Goal: Answer question/provide support

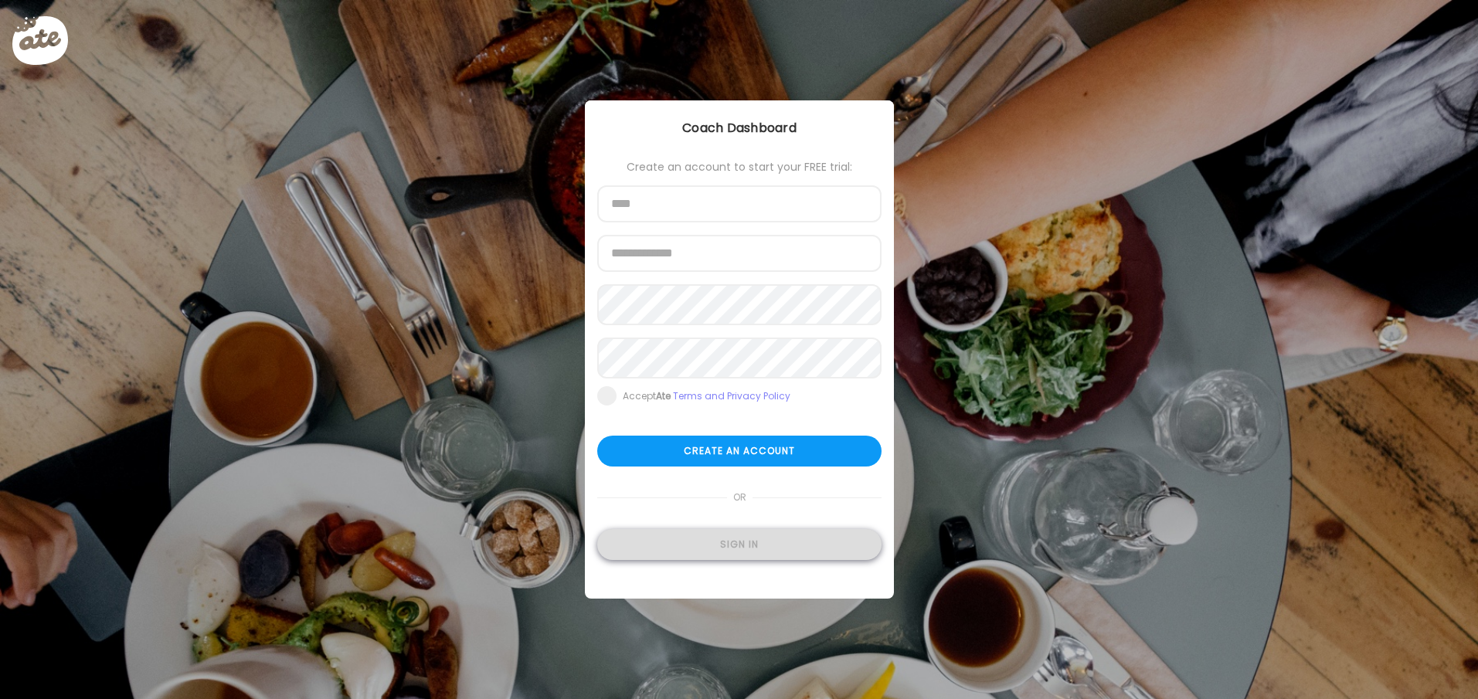
click at [762, 548] on div "Sign in" at bounding box center [739, 544] width 284 height 31
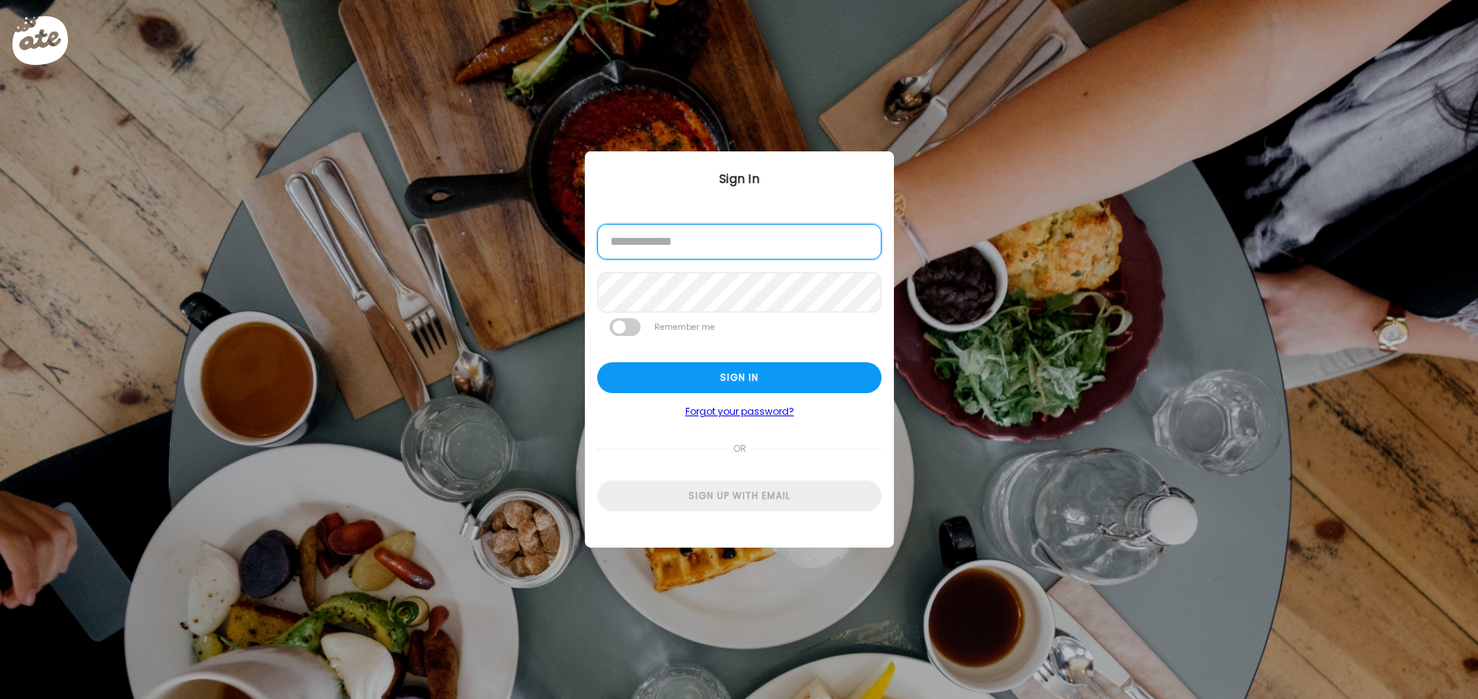
type input "**********"
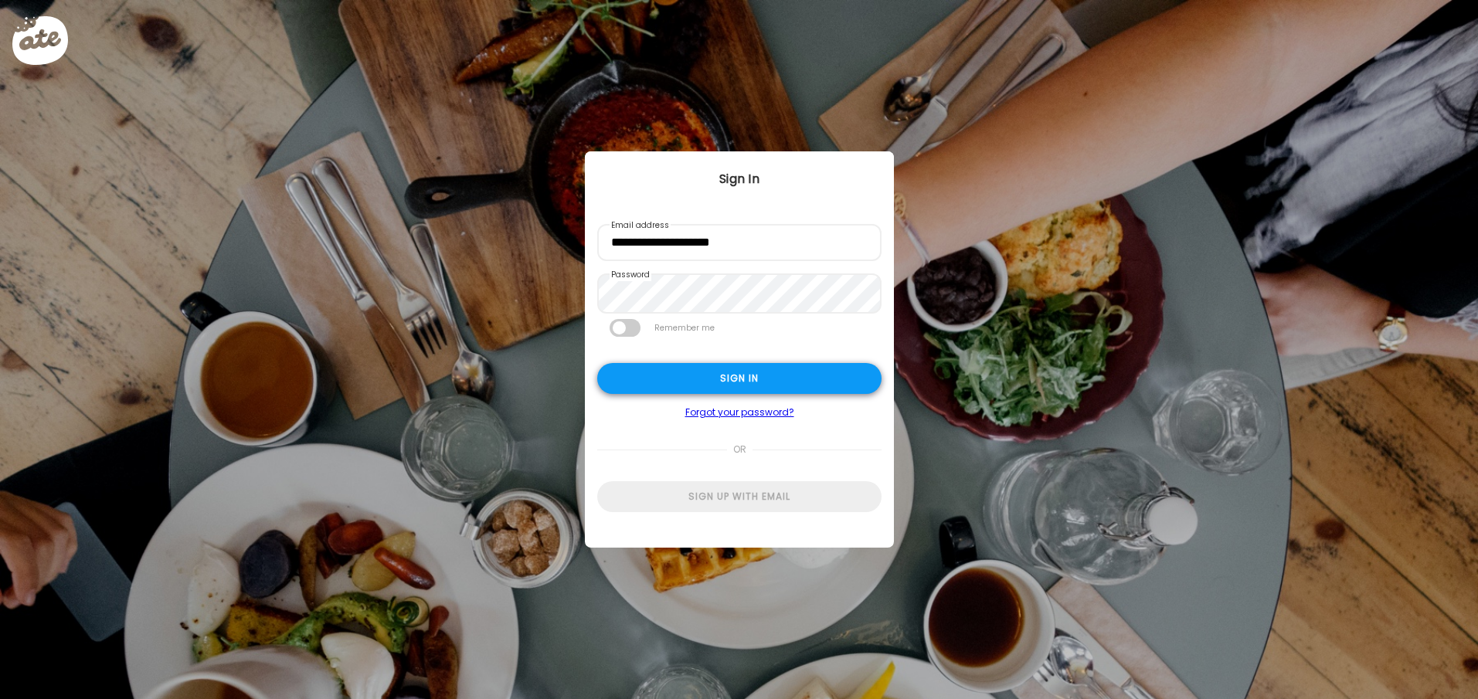
click at [763, 380] on div "Sign in" at bounding box center [739, 378] width 284 height 31
type textarea "**********"
type input "**********"
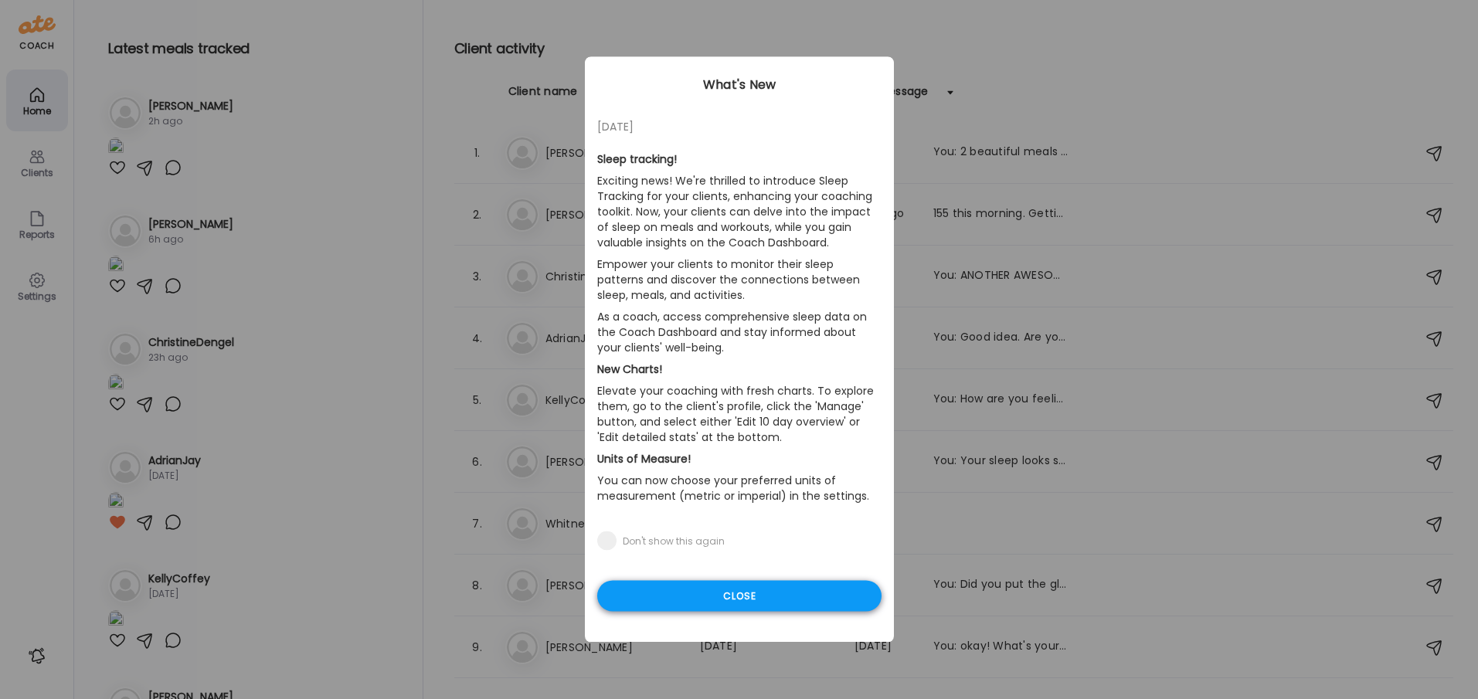
click at [738, 596] on div "Close" at bounding box center [739, 596] width 284 height 31
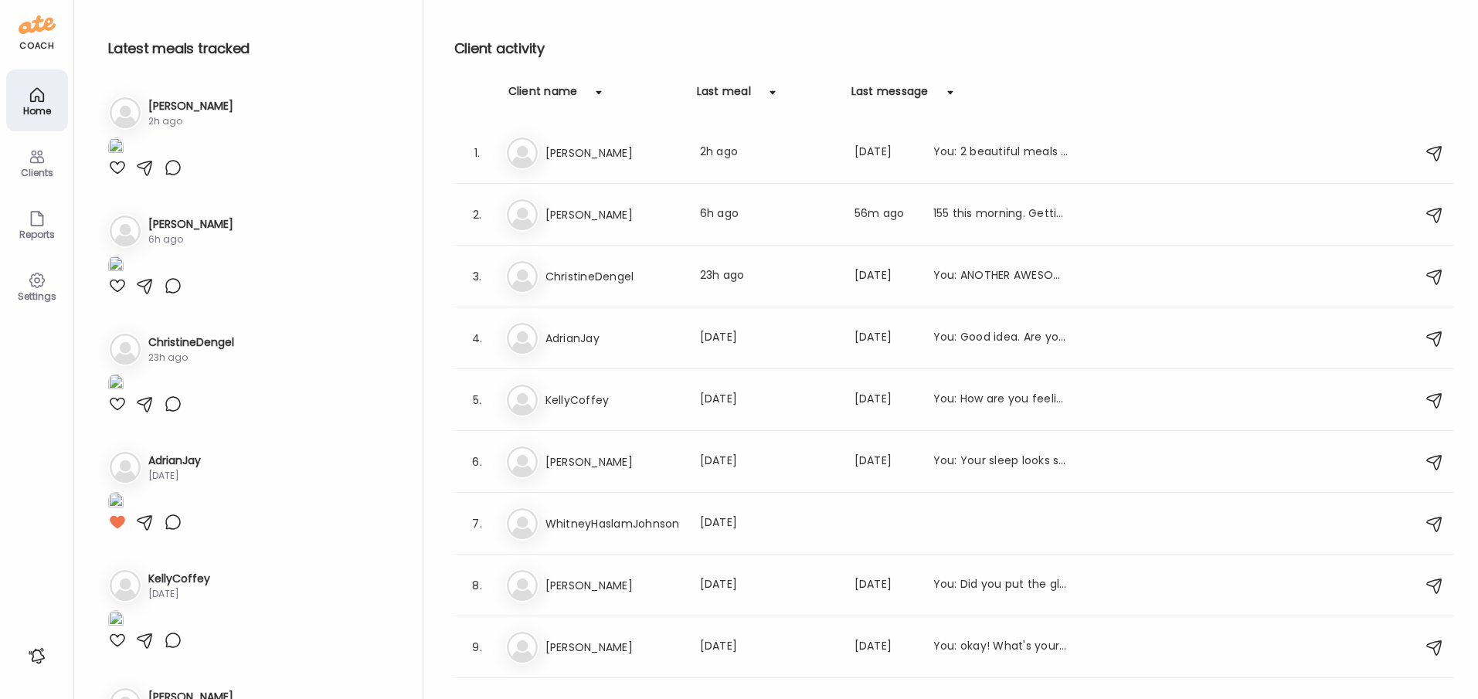
click at [43, 171] on div "Clients" at bounding box center [37, 173] width 56 height 10
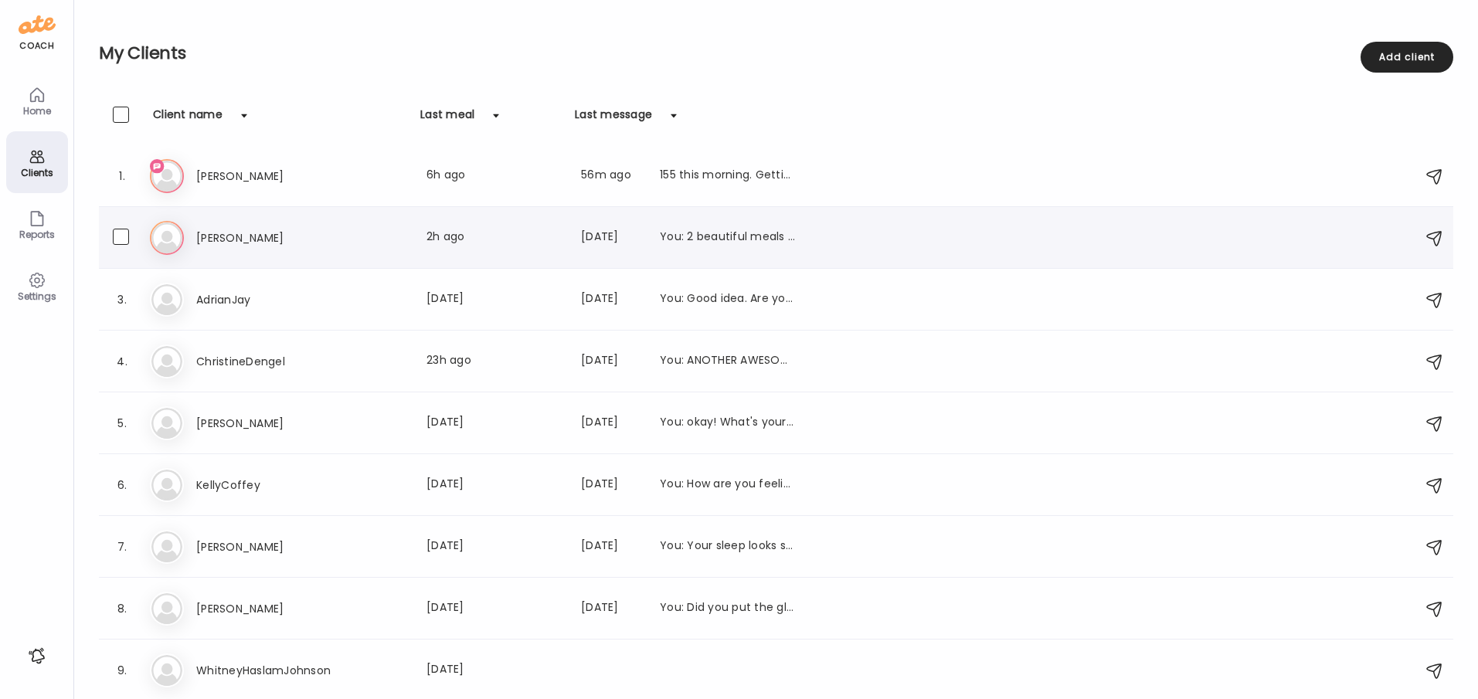
click at [206, 231] on h3 "[PERSON_NAME]" at bounding box center [264, 238] width 136 height 19
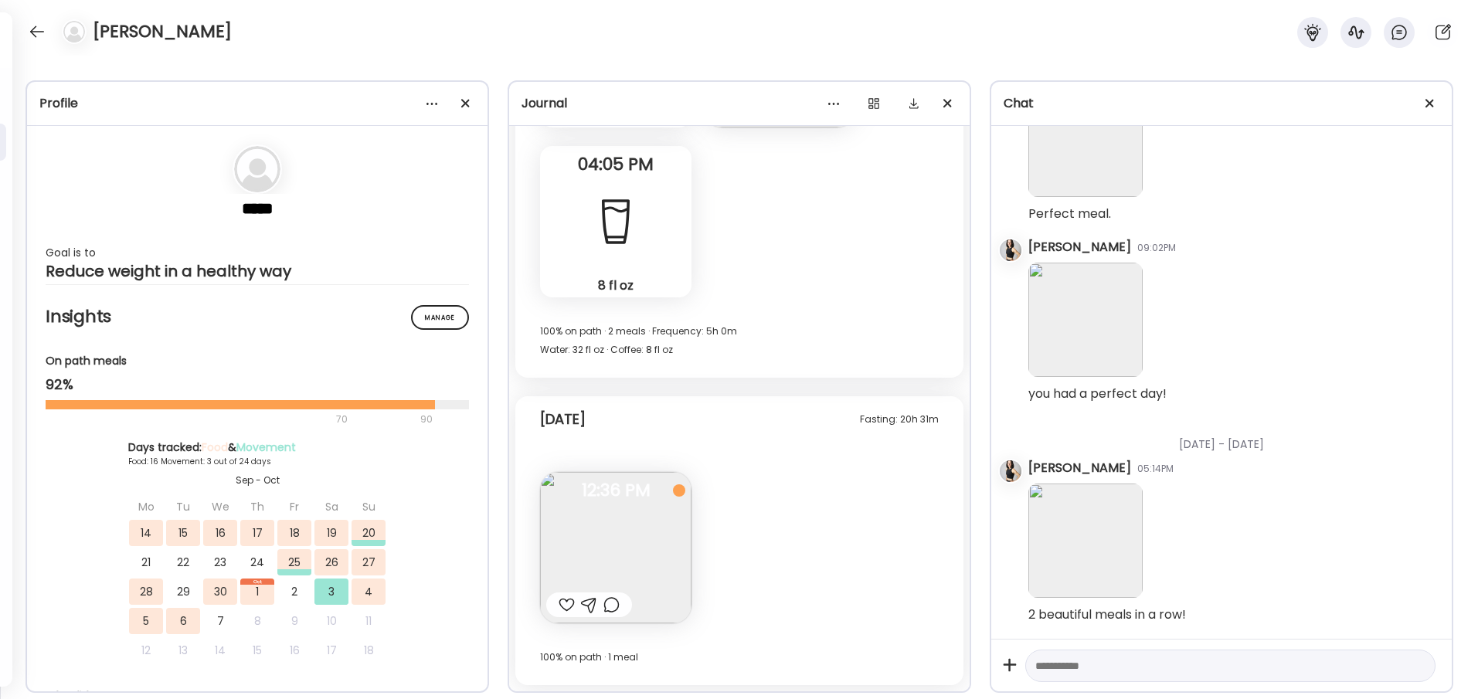
scroll to position [20940, 0]
click at [632, 529] on img at bounding box center [615, 547] width 151 height 151
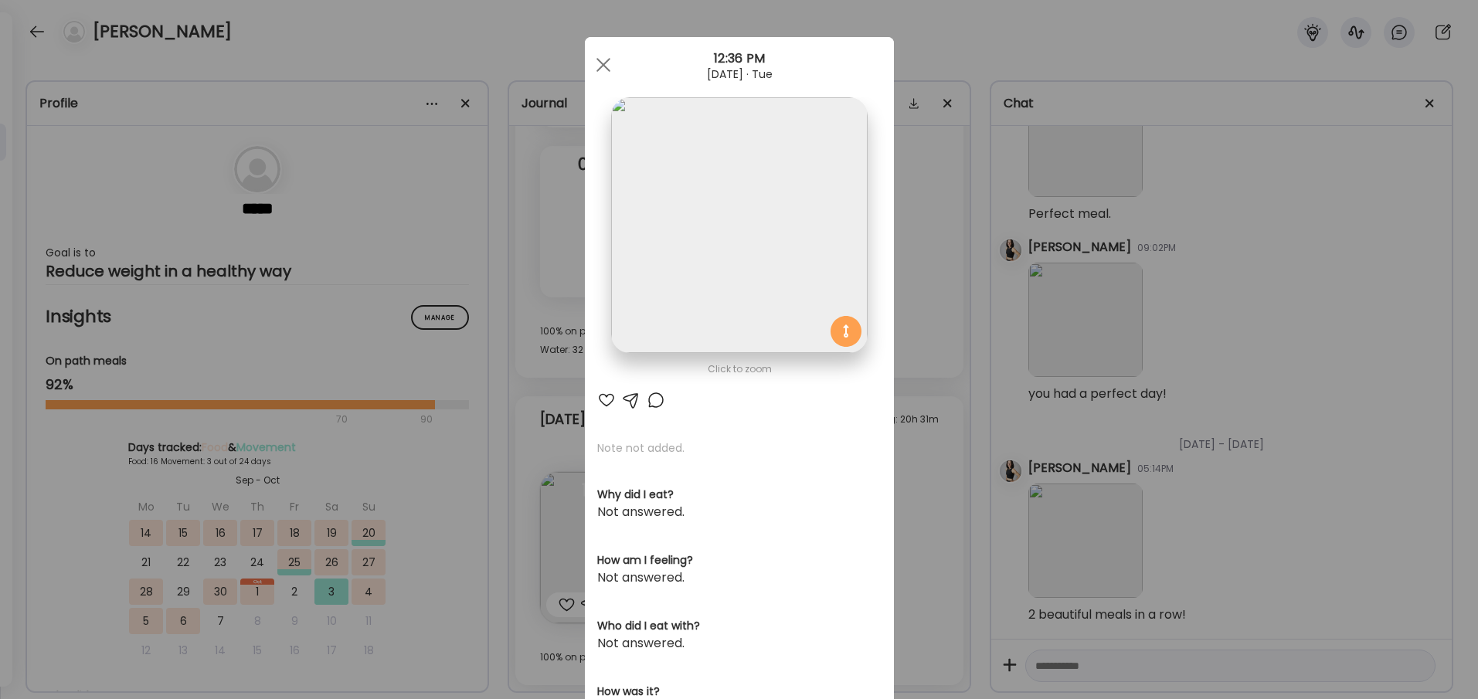
click at [608, 400] on div at bounding box center [606, 400] width 19 height 19
click at [549, 372] on div "Ate Coach Dashboard Wahoo! It’s official Take a moment to set up your Coach Pro…" at bounding box center [739, 349] width 1478 height 699
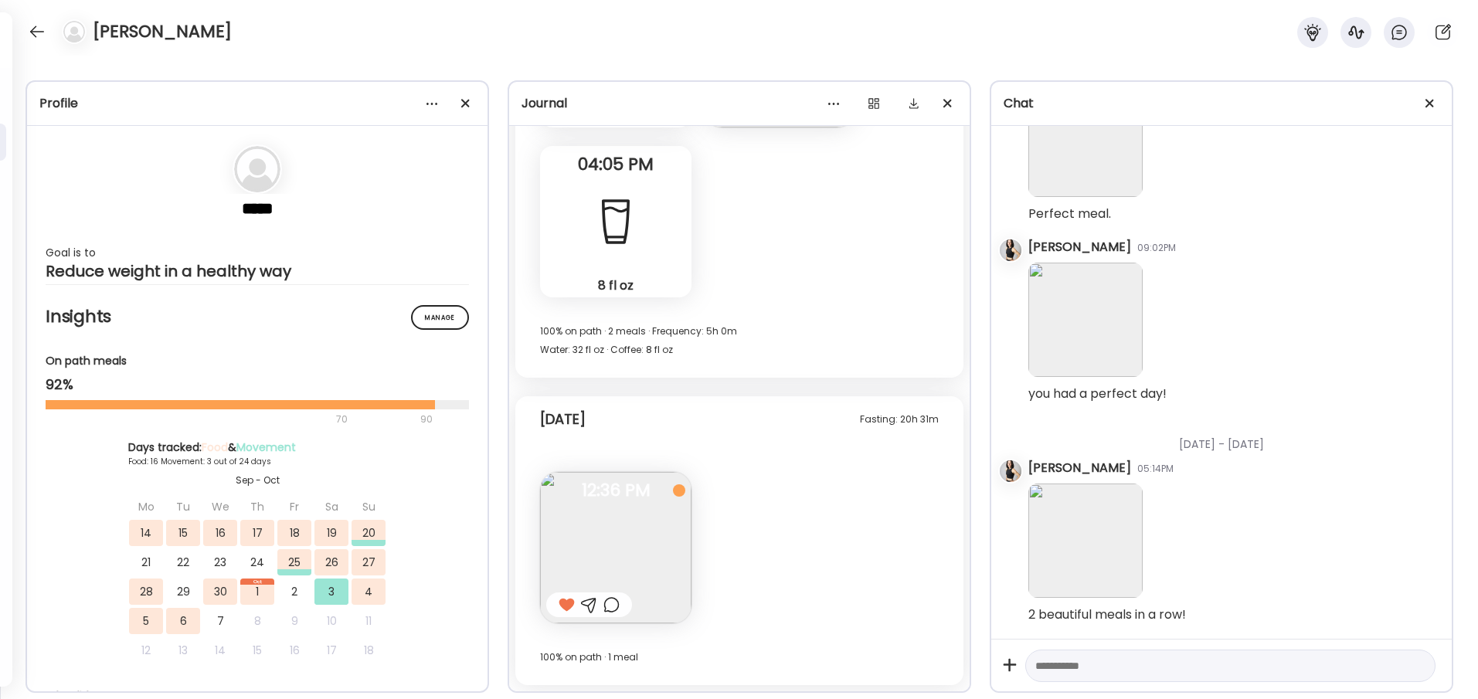
click at [593, 608] on div at bounding box center [589, 605] width 16 height 19
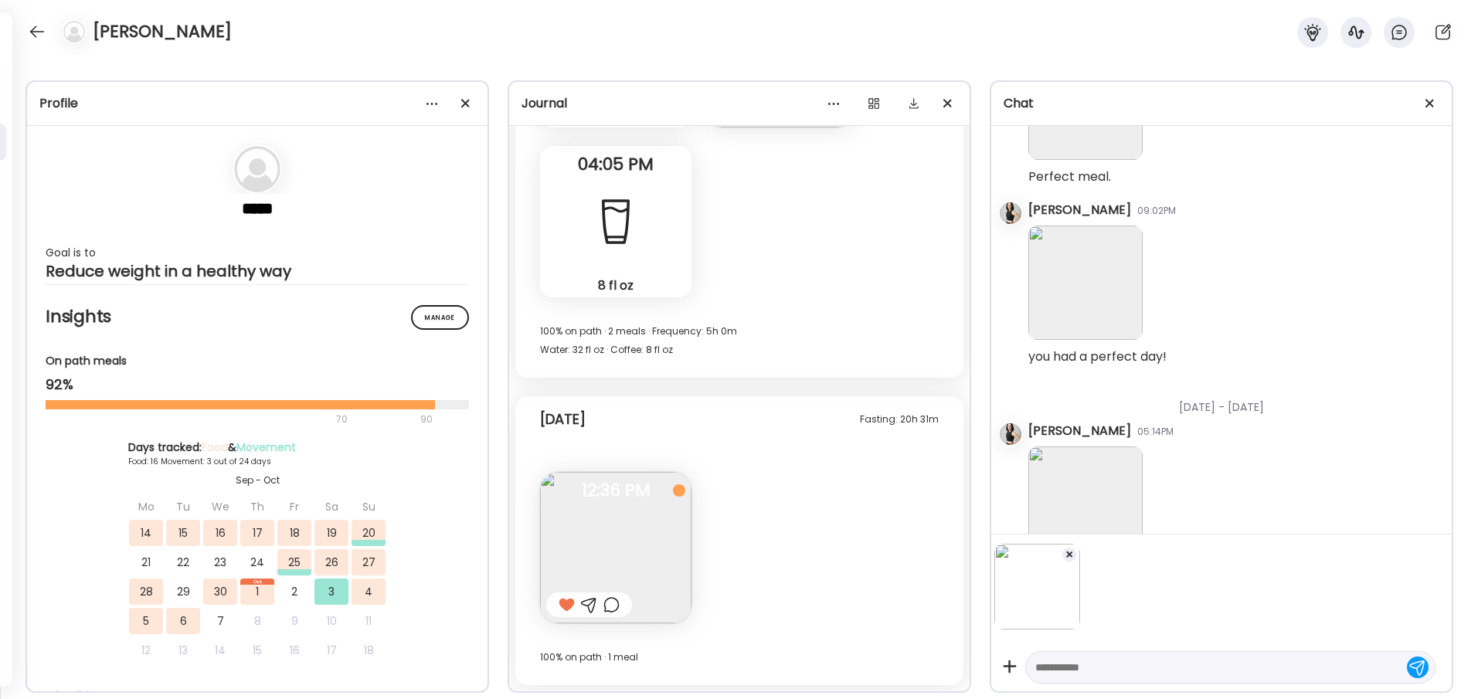
scroll to position [3340, 0]
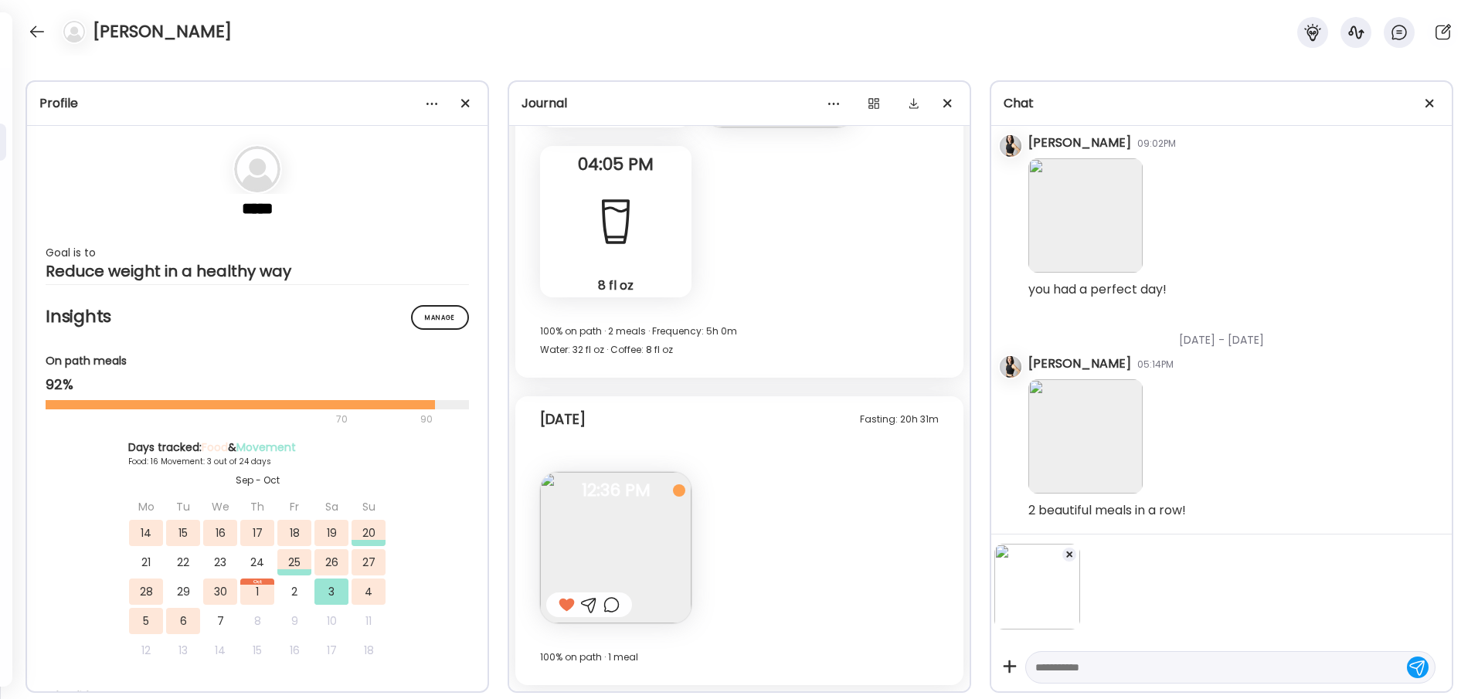
click at [1062, 663] on textarea at bounding box center [1216, 667] width 362 height 19
type textarea "****"
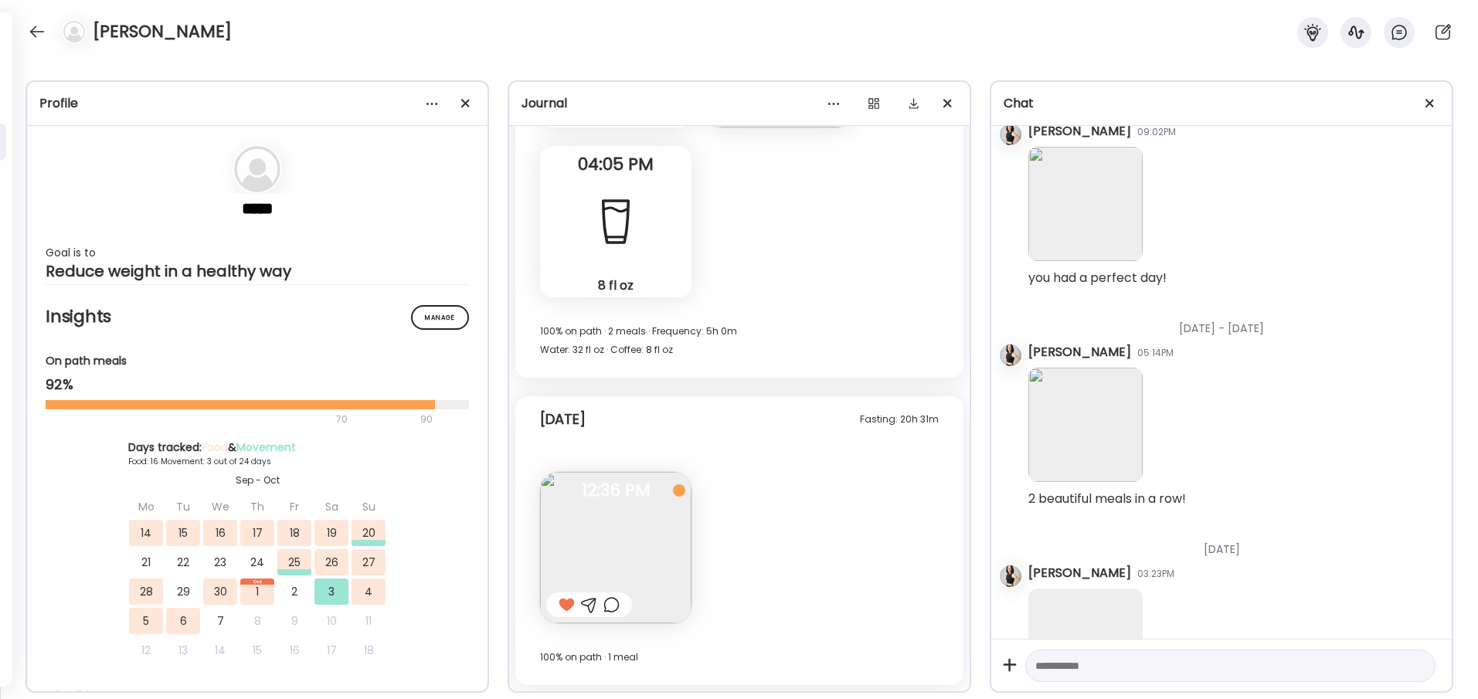
scroll to position [3463, 0]
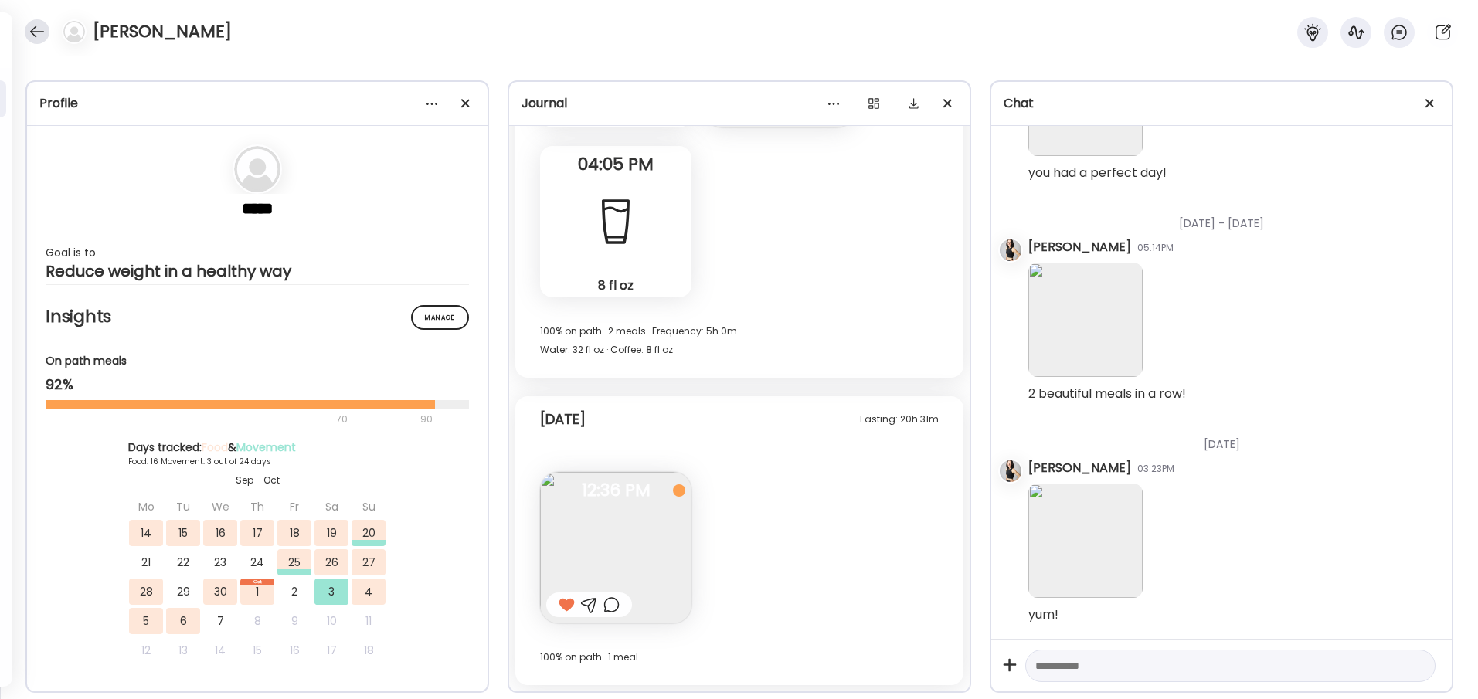
click at [31, 28] on div at bounding box center [37, 31] width 25 height 25
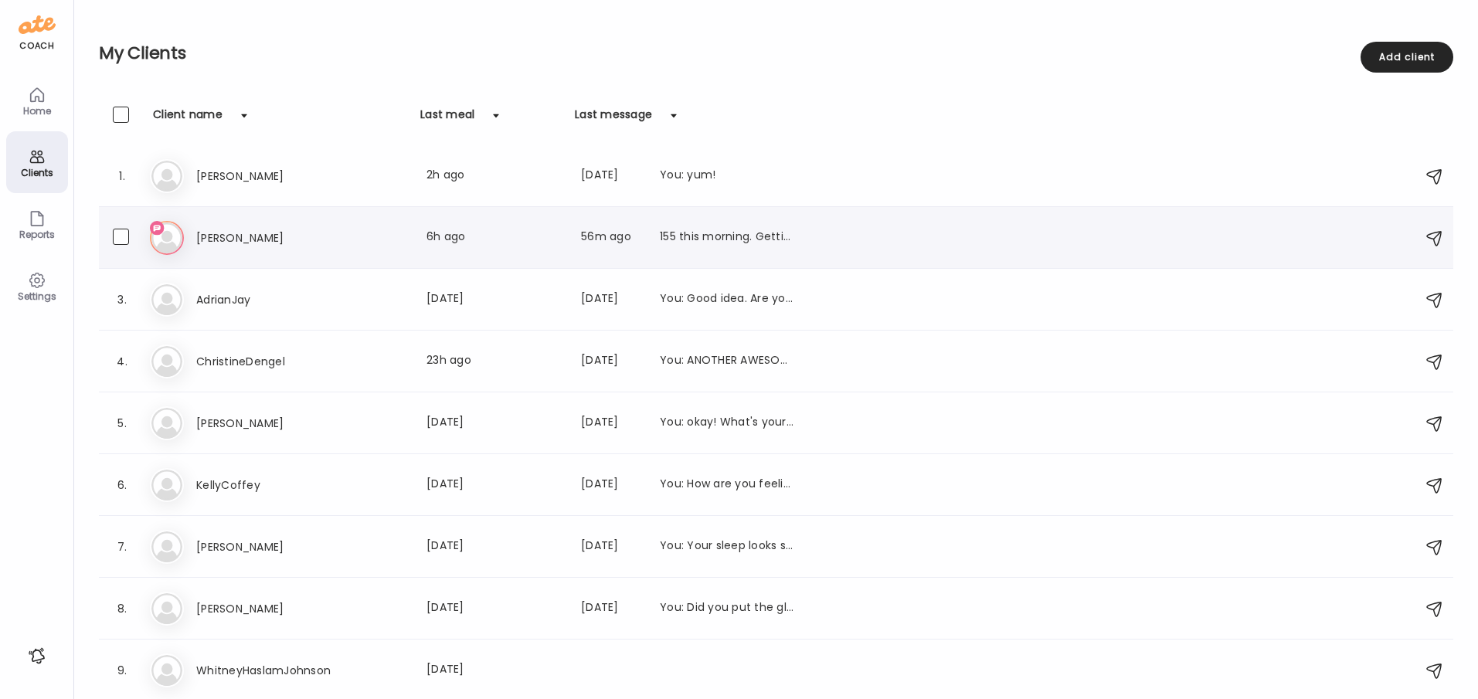
click at [208, 231] on h3 "[PERSON_NAME]" at bounding box center [264, 238] width 136 height 19
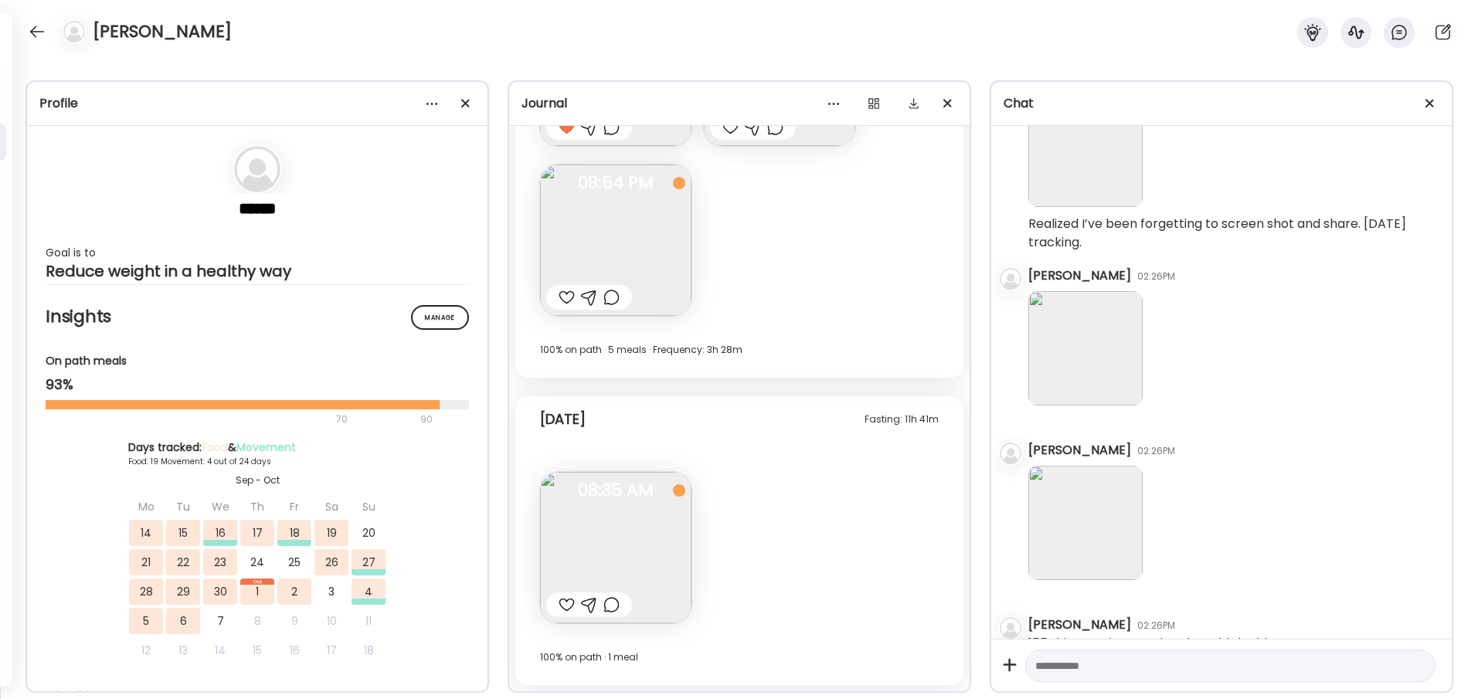
scroll to position [25023, 0]
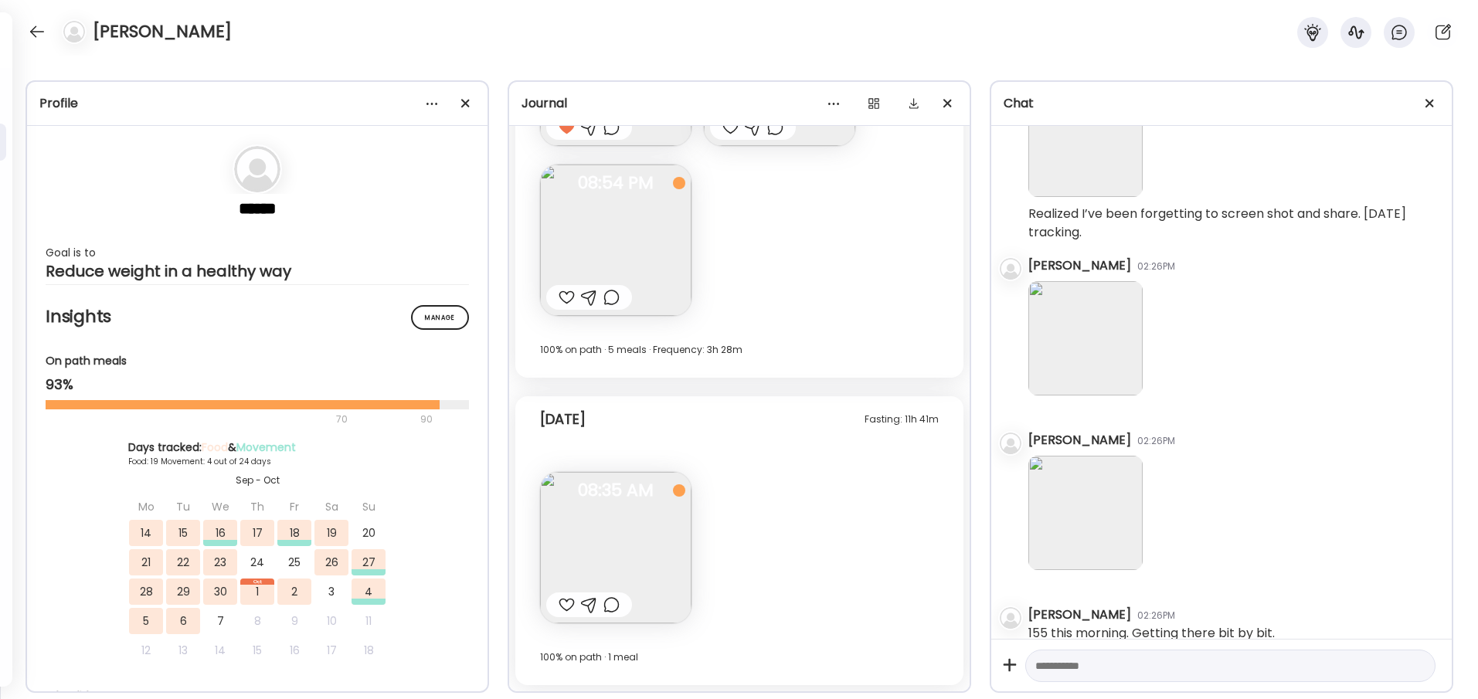
click at [616, 508] on img at bounding box center [615, 547] width 151 height 151
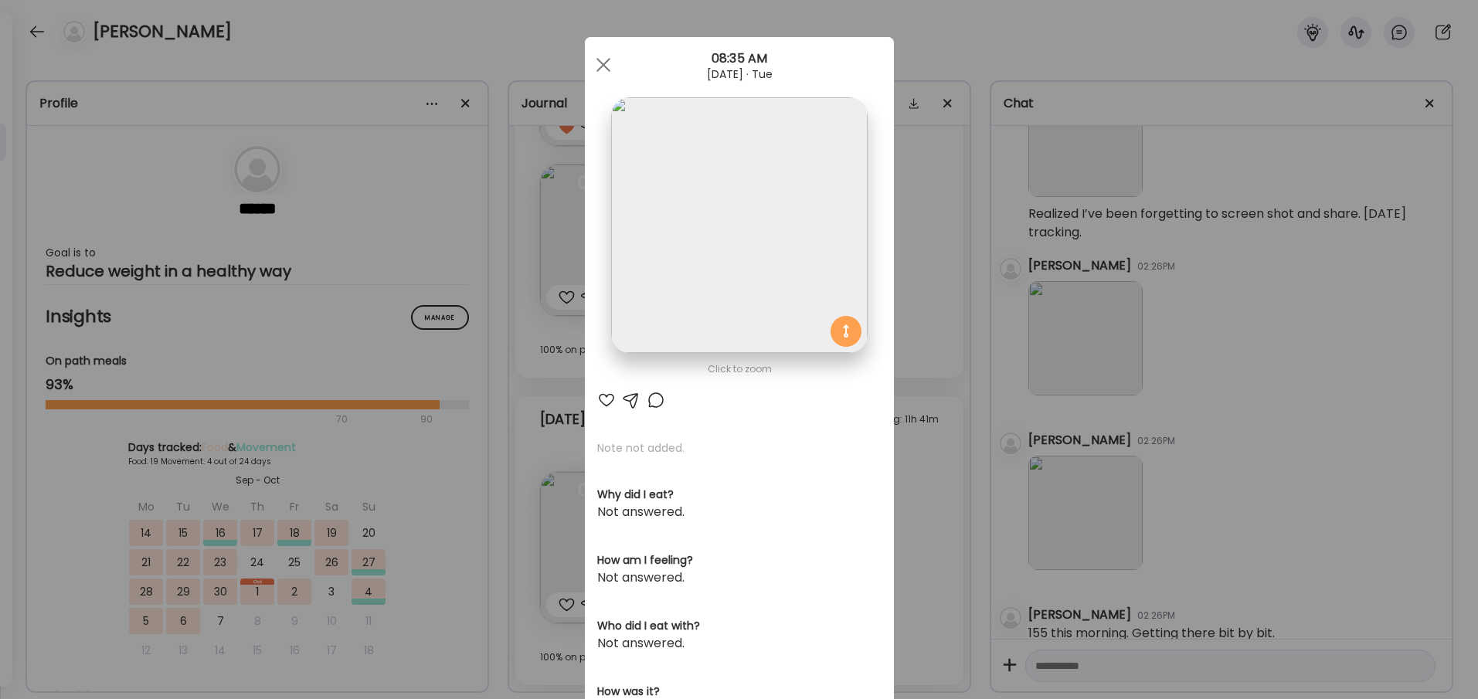
click at [605, 397] on div at bounding box center [606, 400] width 19 height 19
click at [603, 58] on div at bounding box center [603, 64] width 31 height 31
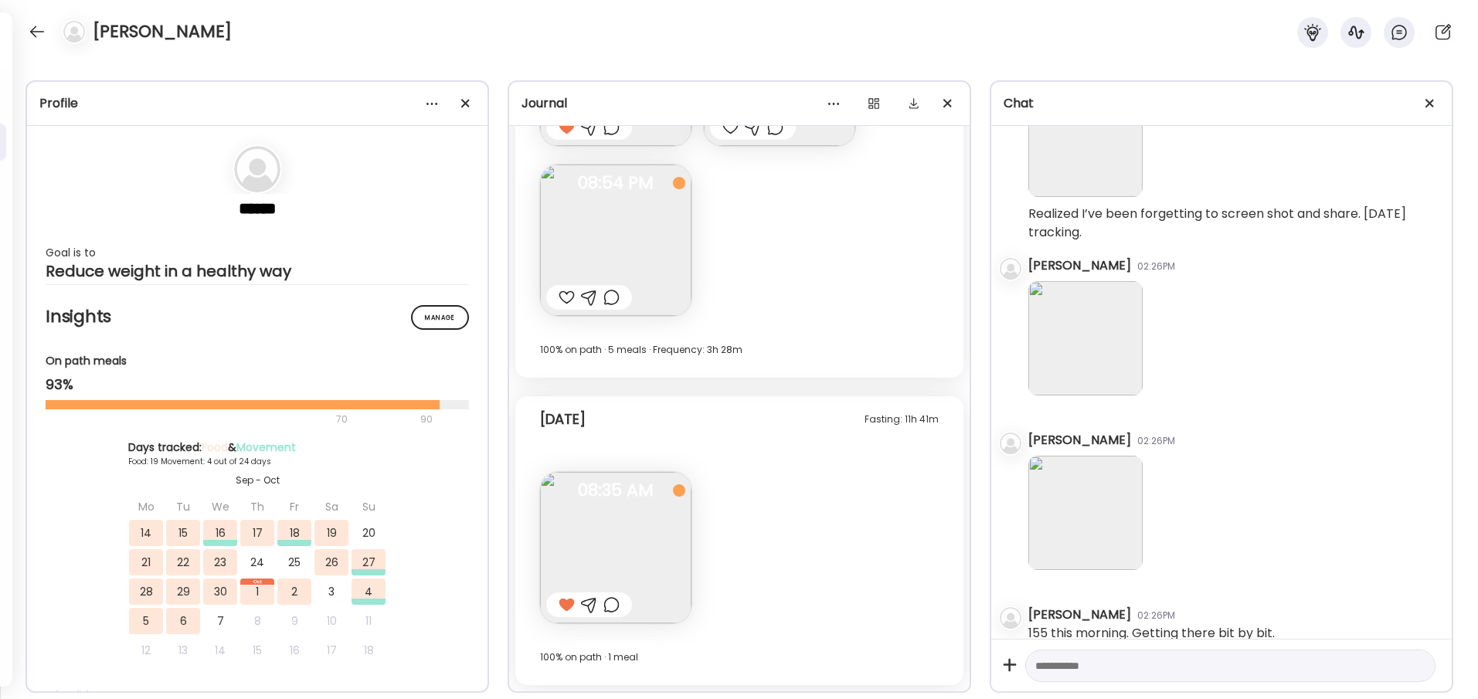
click at [1091, 677] on div at bounding box center [1230, 666] width 410 height 33
click at [1089, 668] on textarea at bounding box center [1216, 666] width 362 height 19
type textarea "**********"
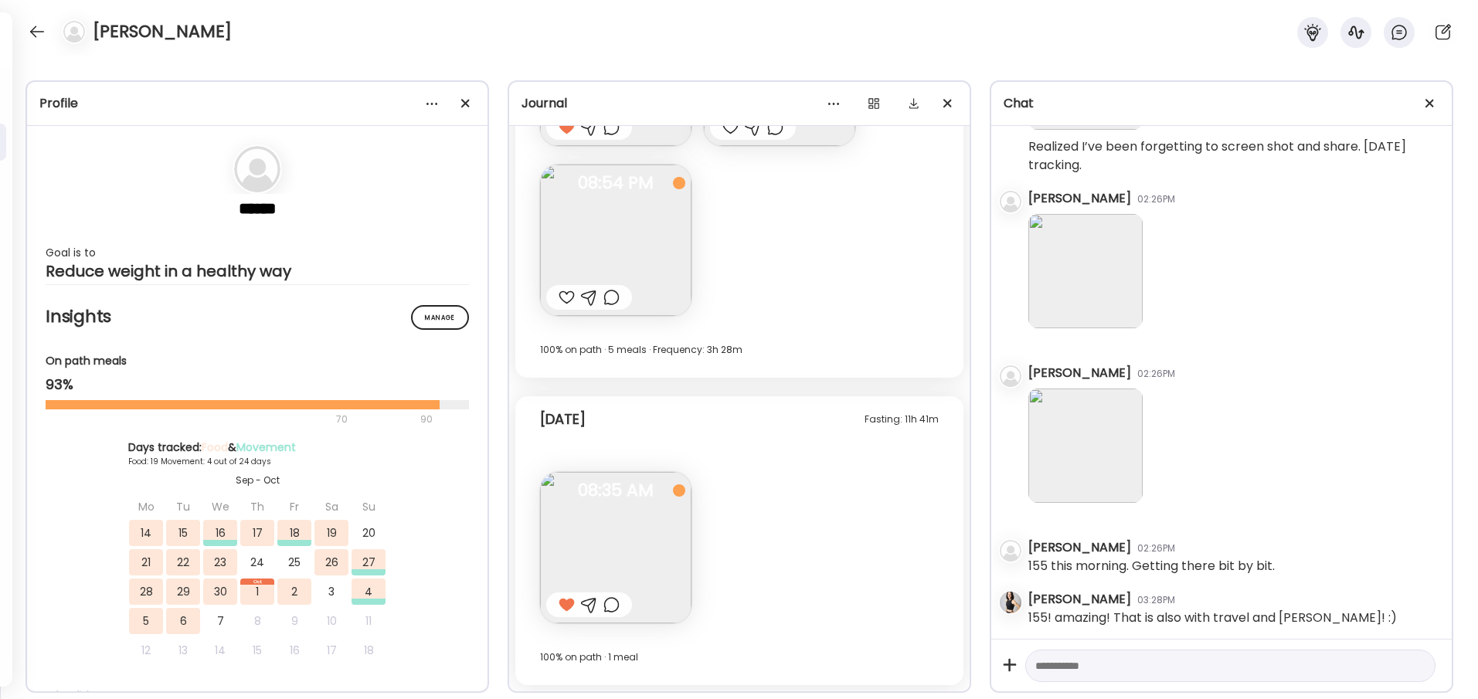
scroll to position [25094, 0]
click at [33, 27] on div at bounding box center [37, 31] width 25 height 25
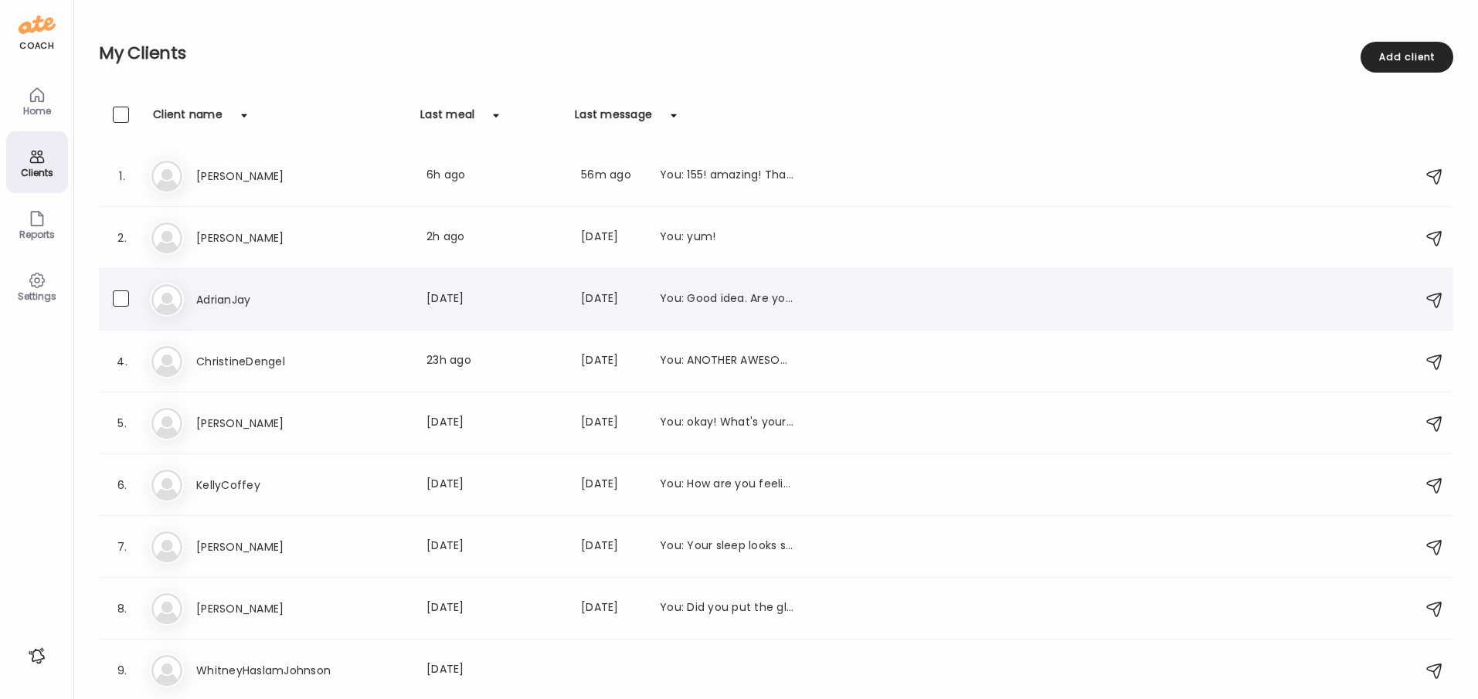
click at [235, 299] on h3 "AdrianJay" at bounding box center [264, 299] width 136 height 19
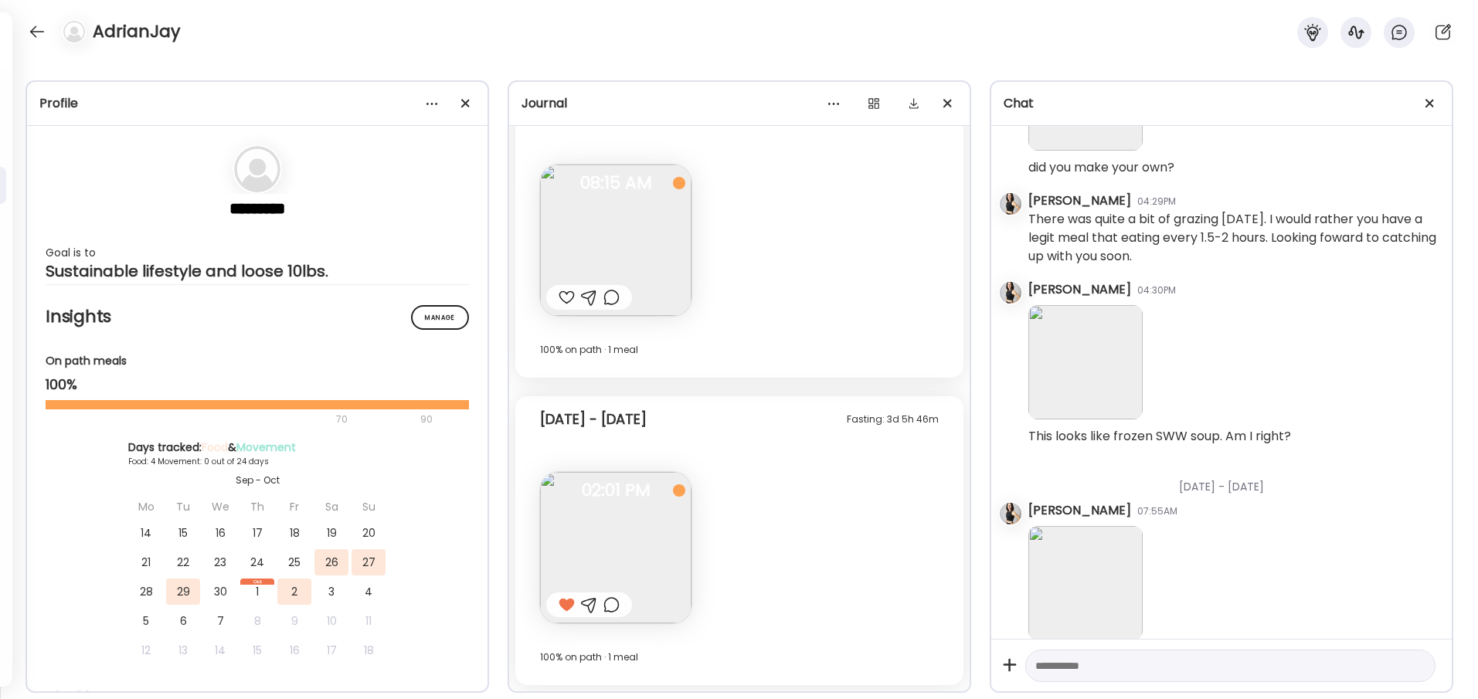
scroll to position [15123, 0]
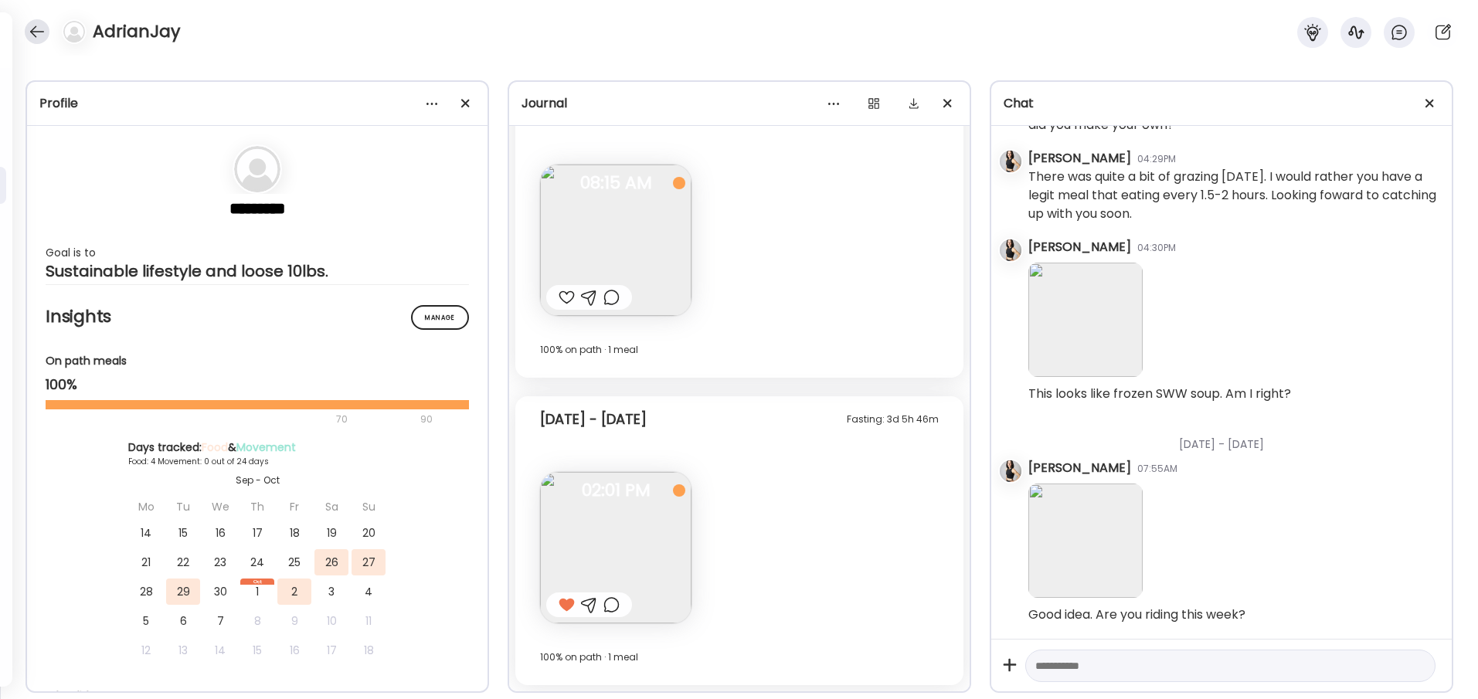
click at [37, 32] on div at bounding box center [37, 31] width 25 height 25
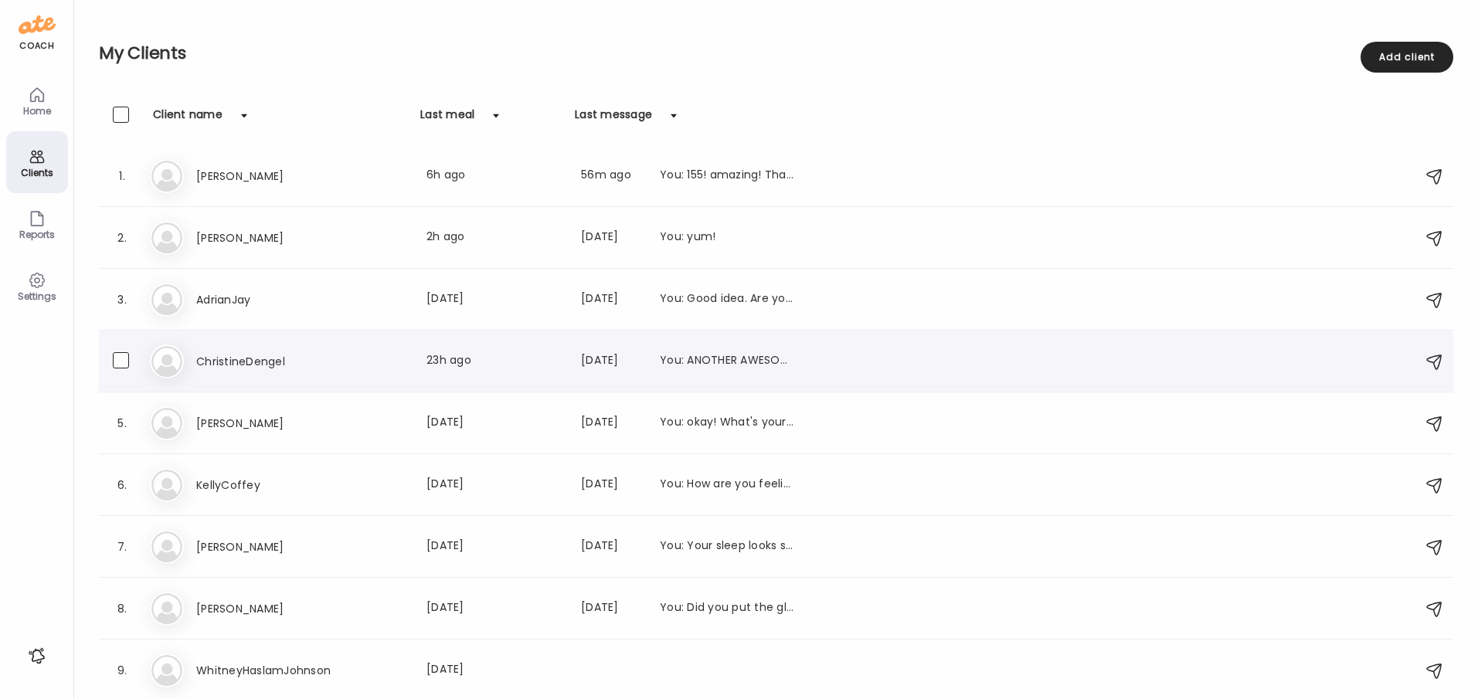
click at [211, 365] on h3 "ChristineDengel" at bounding box center [264, 361] width 136 height 19
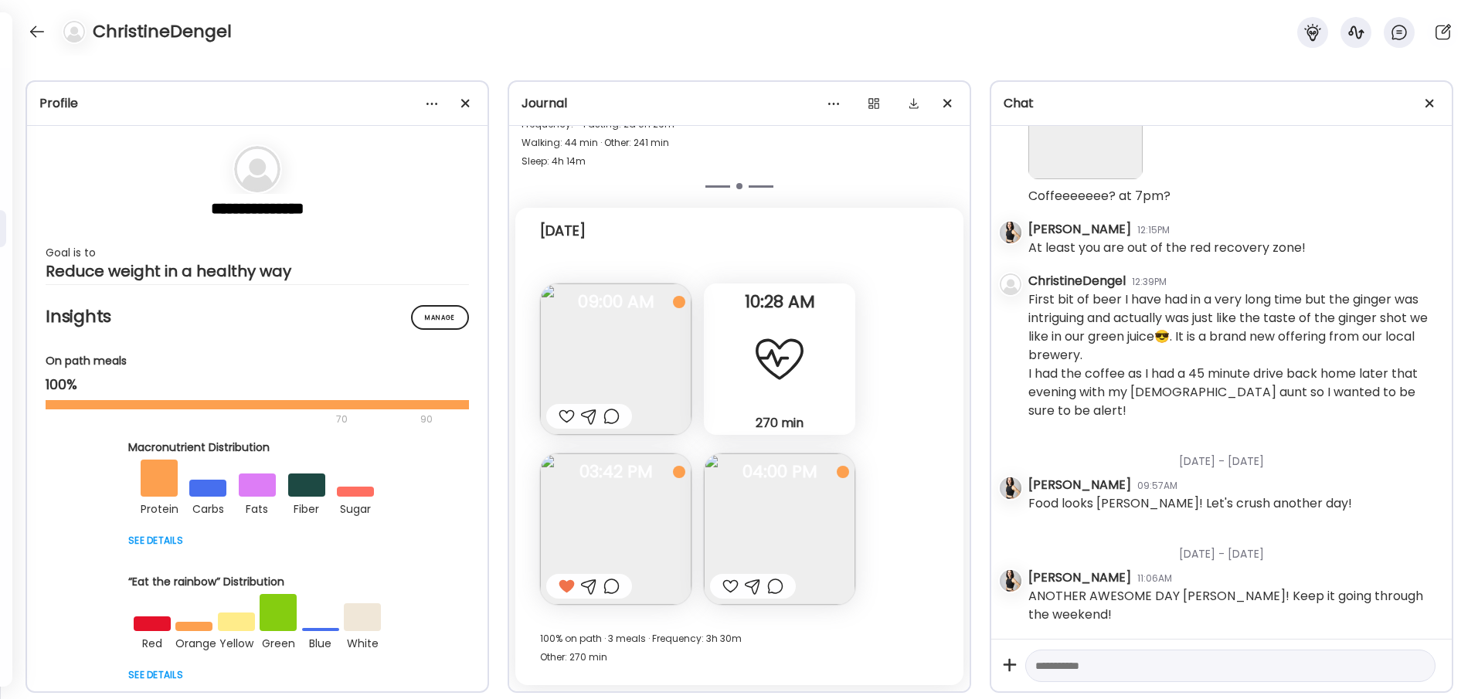
scroll to position [5779, 0]
click at [626, 354] on img at bounding box center [615, 358] width 151 height 151
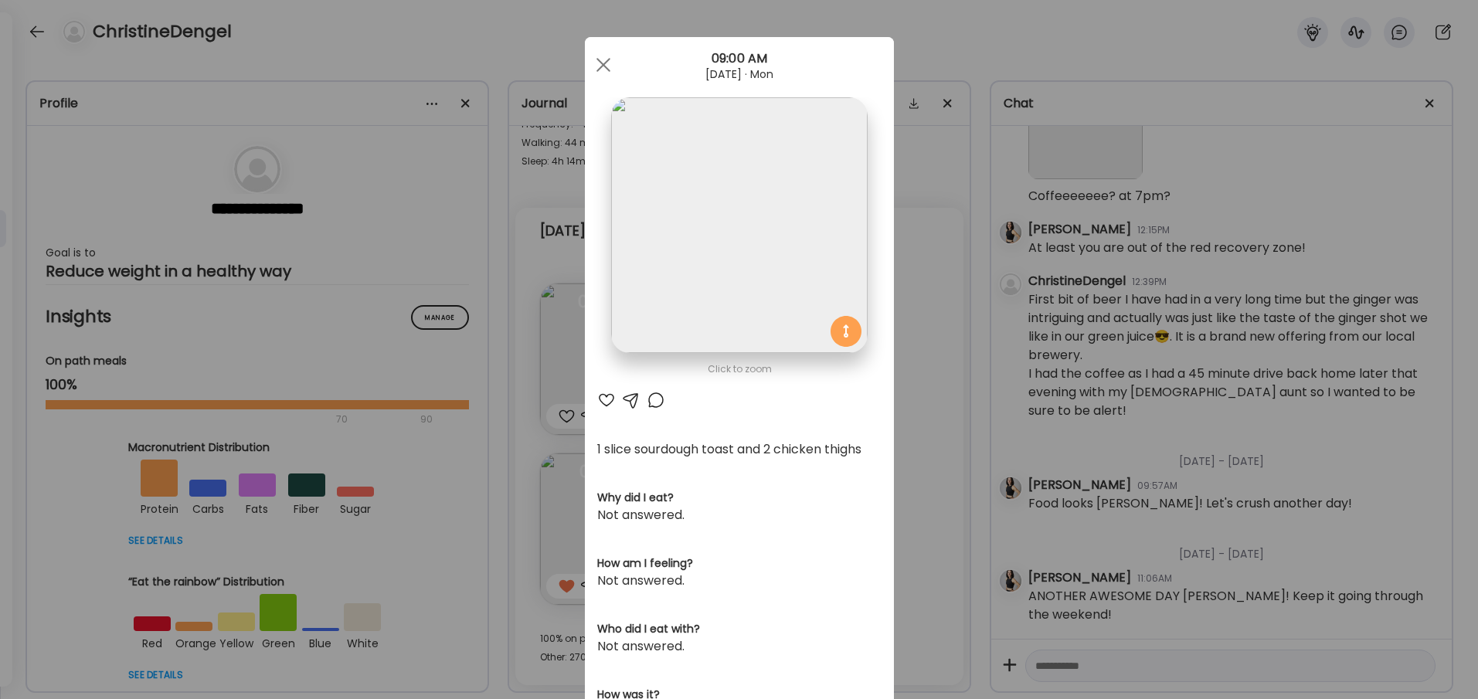
click at [606, 396] on div at bounding box center [606, 400] width 19 height 19
click at [597, 61] on div at bounding box center [603, 64] width 31 height 31
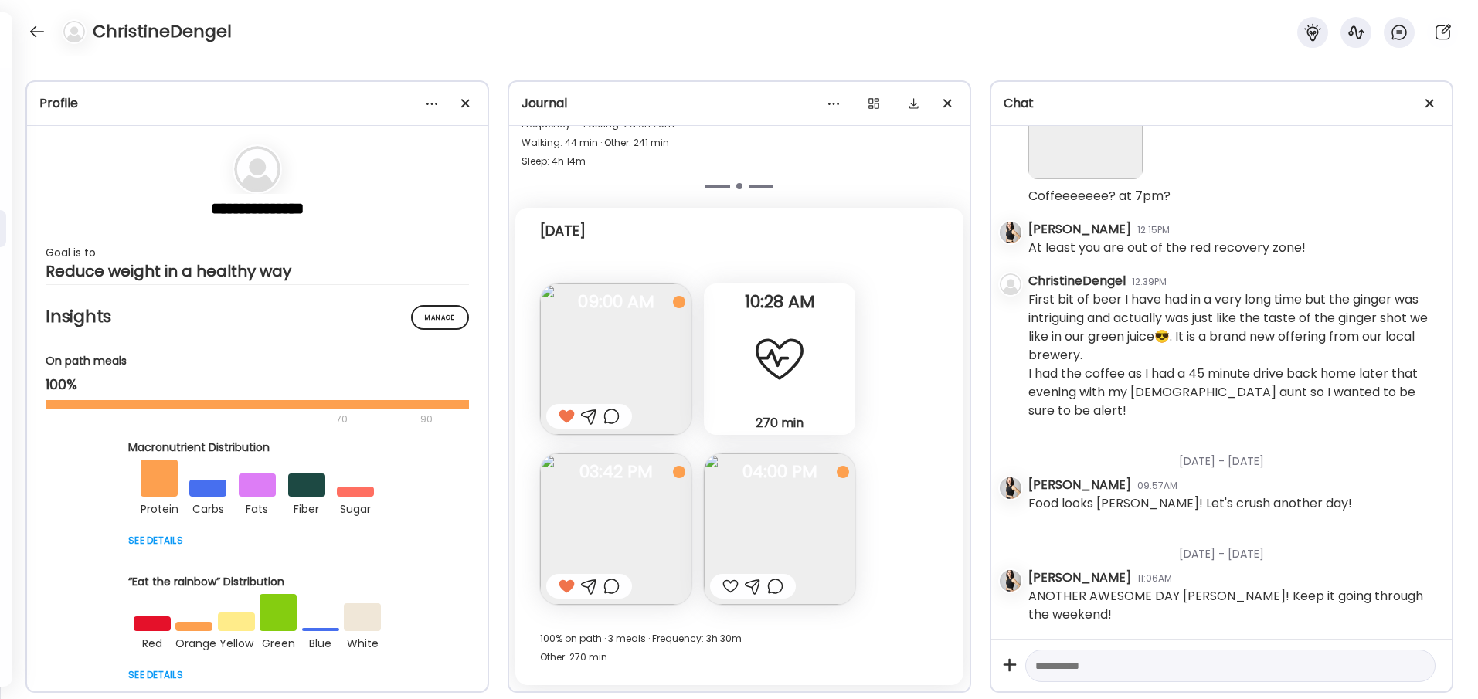
click at [771, 502] on img at bounding box center [779, 528] width 151 height 151
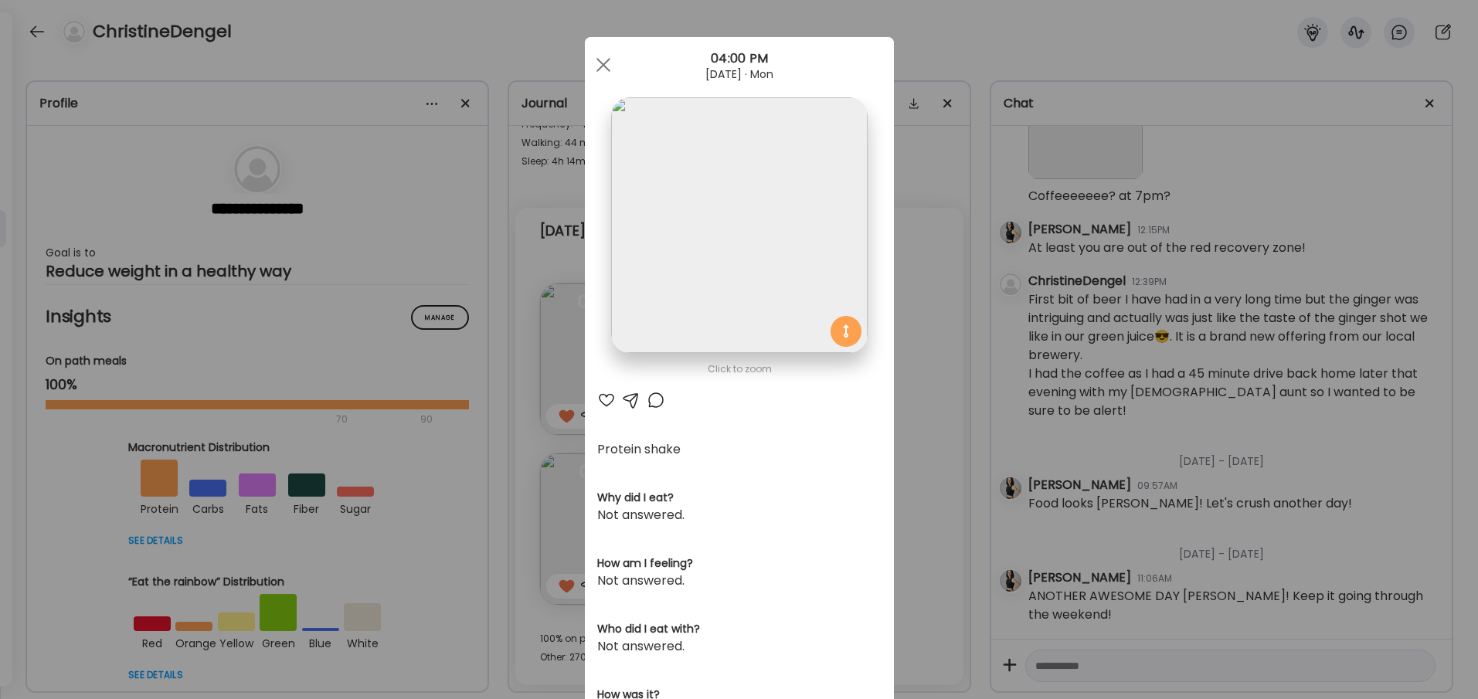
click at [608, 402] on div at bounding box center [606, 400] width 19 height 19
click at [606, 59] on div at bounding box center [603, 64] width 31 height 31
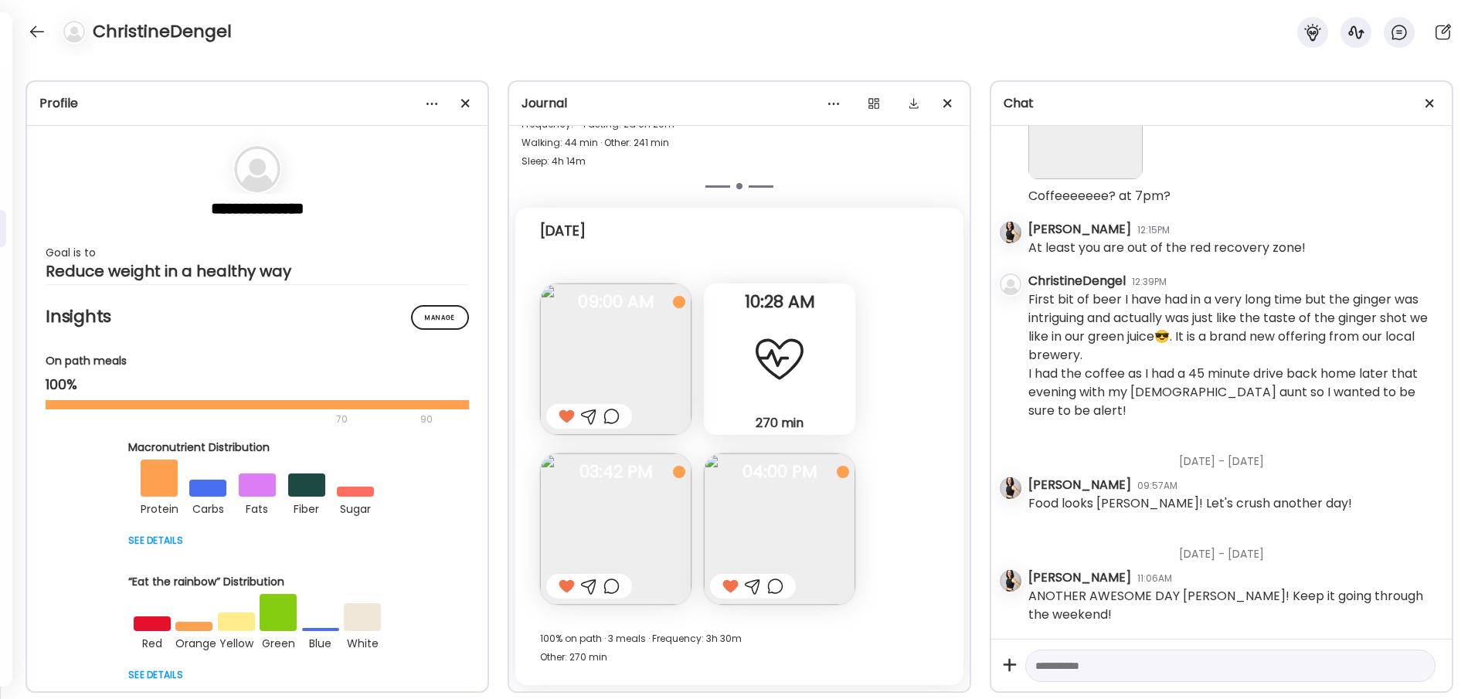
click at [1074, 674] on textarea at bounding box center [1216, 666] width 362 height 19
type textarea "**********"
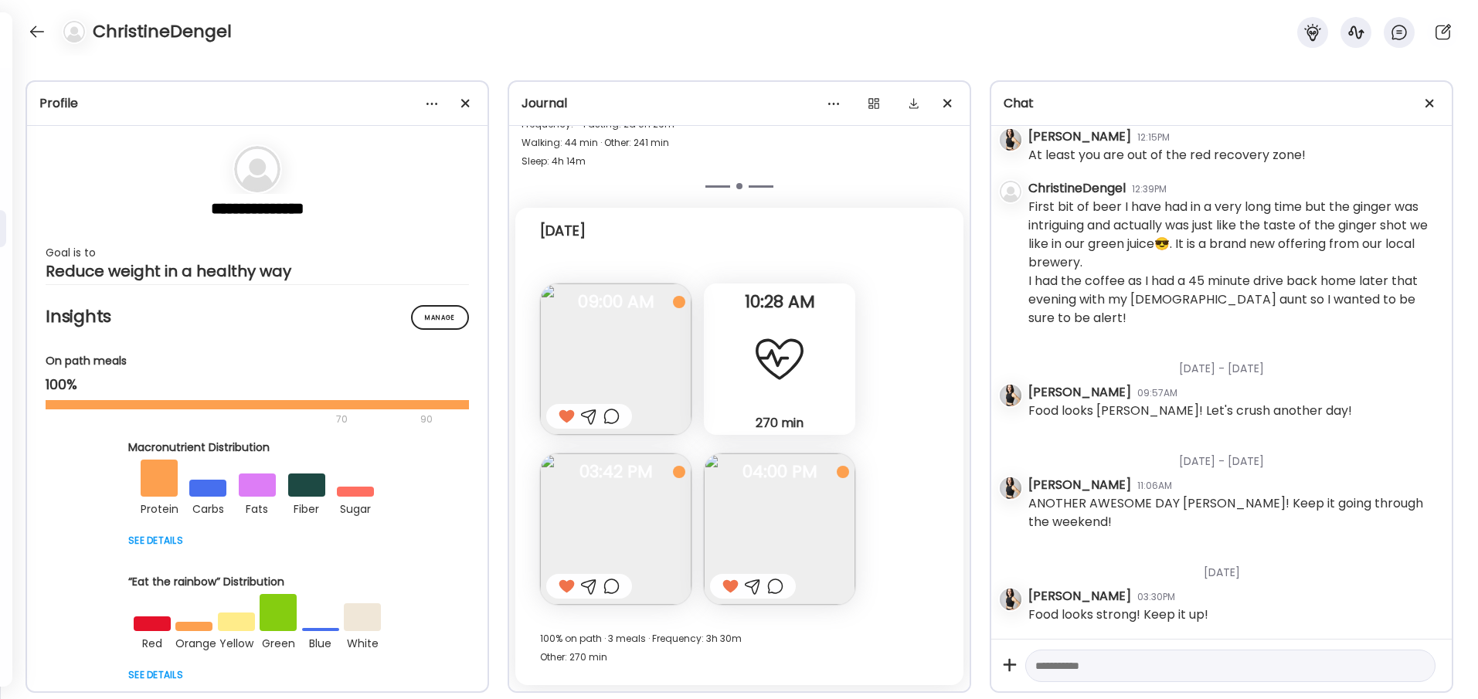
scroll to position [5872, 0]
click at [39, 29] on div at bounding box center [37, 31] width 25 height 25
